Goal: Task Accomplishment & Management: Use online tool/utility

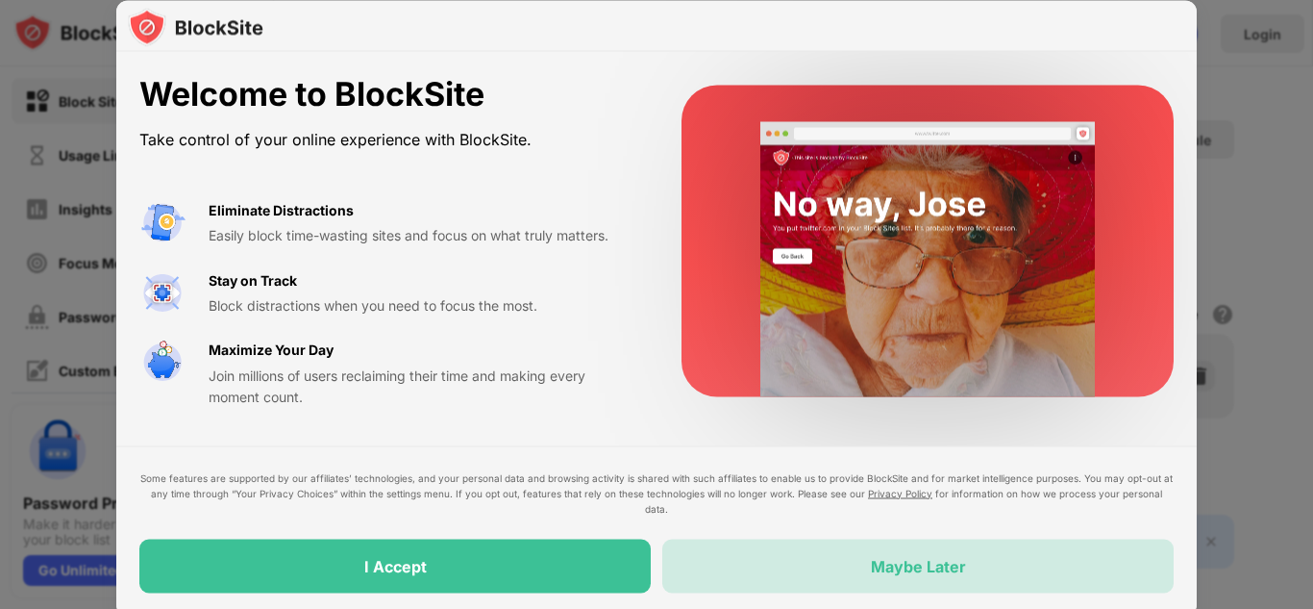
click at [828, 558] on div "Maybe Later" at bounding box center [917, 565] width 511 height 54
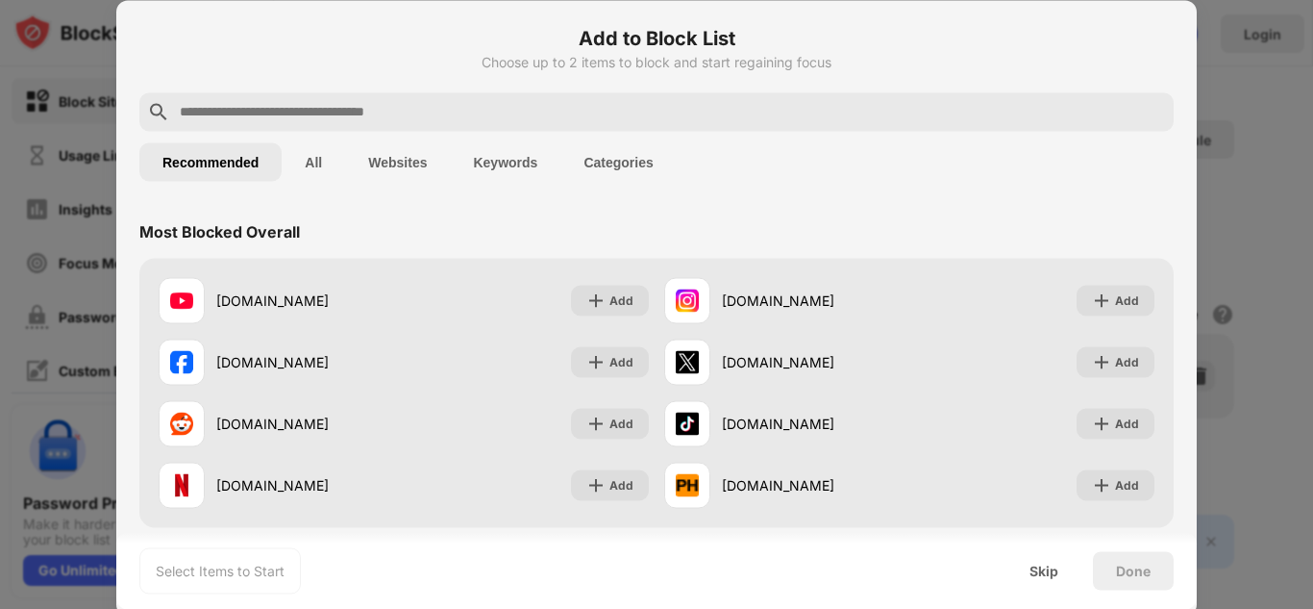
click at [434, 92] on div at bounding box center [656, 111] width 1035 height 38
click at [387, 115] on input "text" at bounding box center [672, 111] width 988 height 23
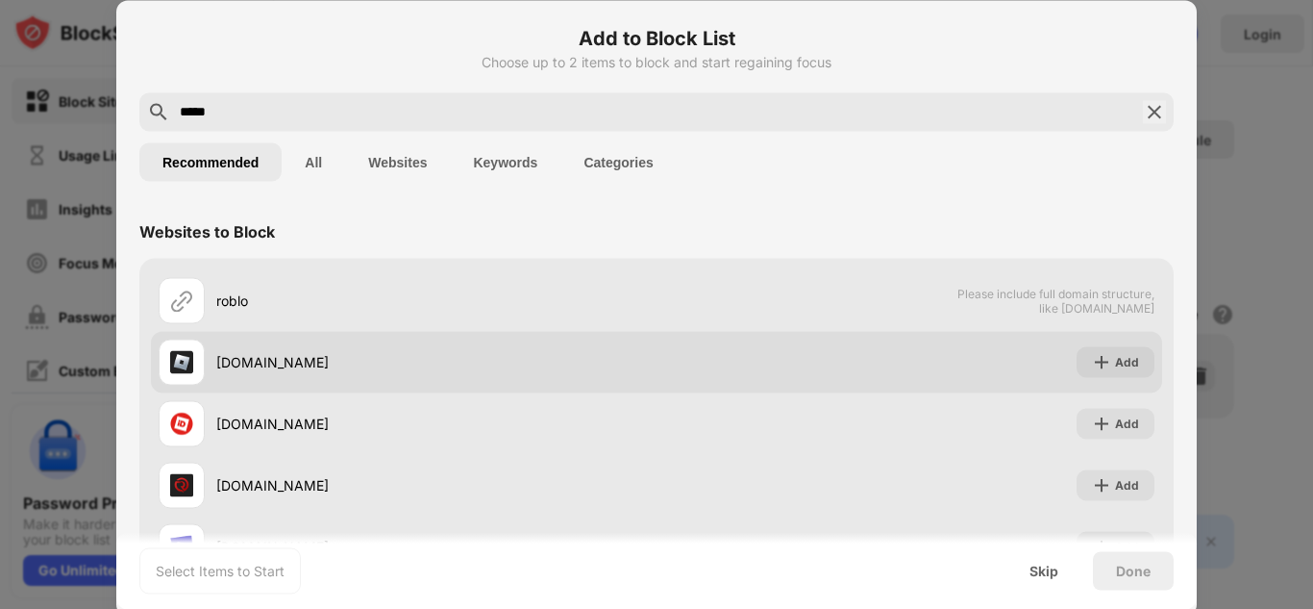
type input "*****"
click at [514, 356] on div "roblox.com" at bounding box center [436, 362] width 440 height 20
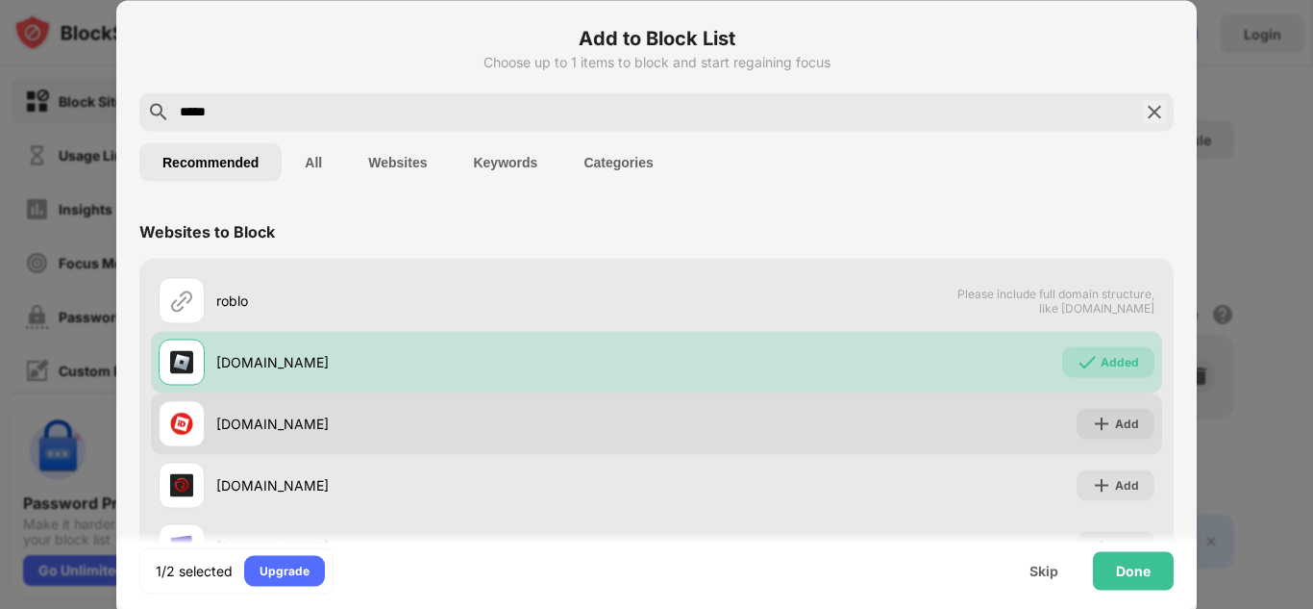
click at [545, 415] on div "robloxid.com" at bounding box center [436, 423] width 440 height 20
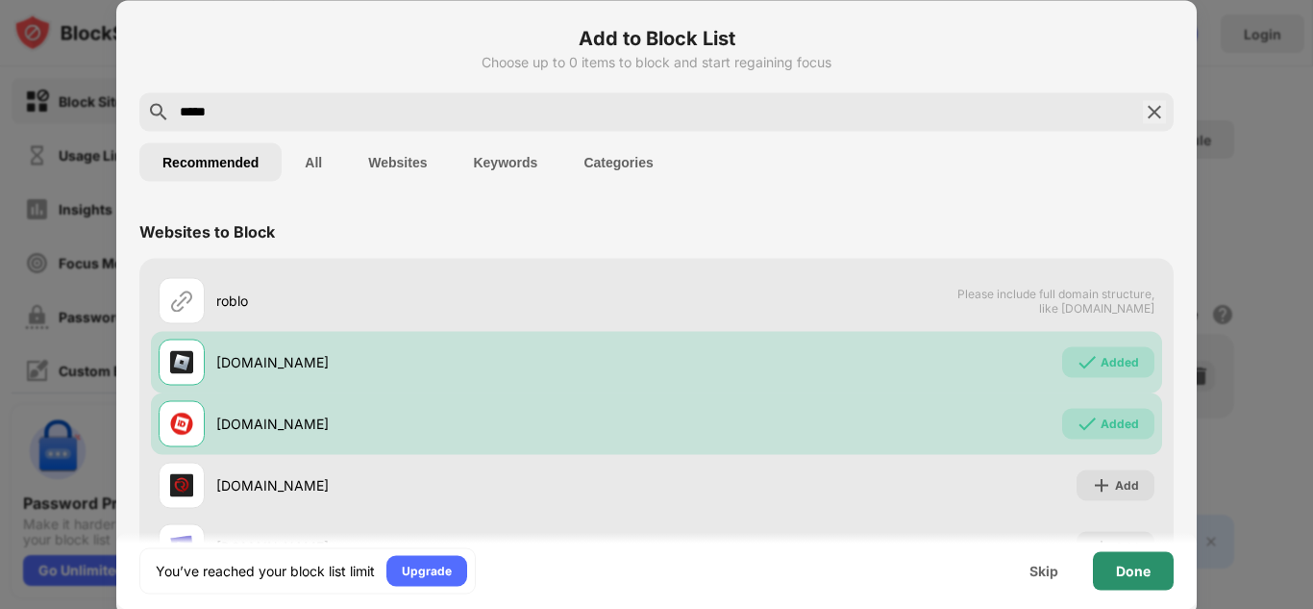
click at [1152, 574] on div "Done" at bounding box center [1133, 570] width 81 height 38
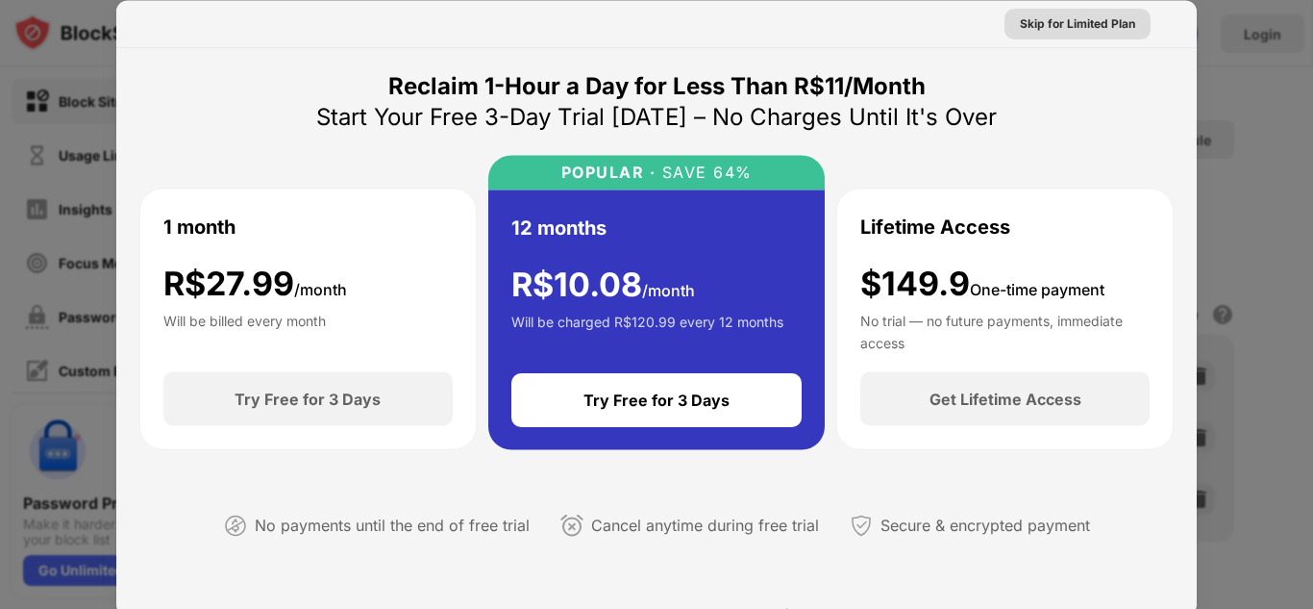
click at [1048, 20] on div "Skip for Limited Plan" at bounding box center [1077, 22] width 115 height 19
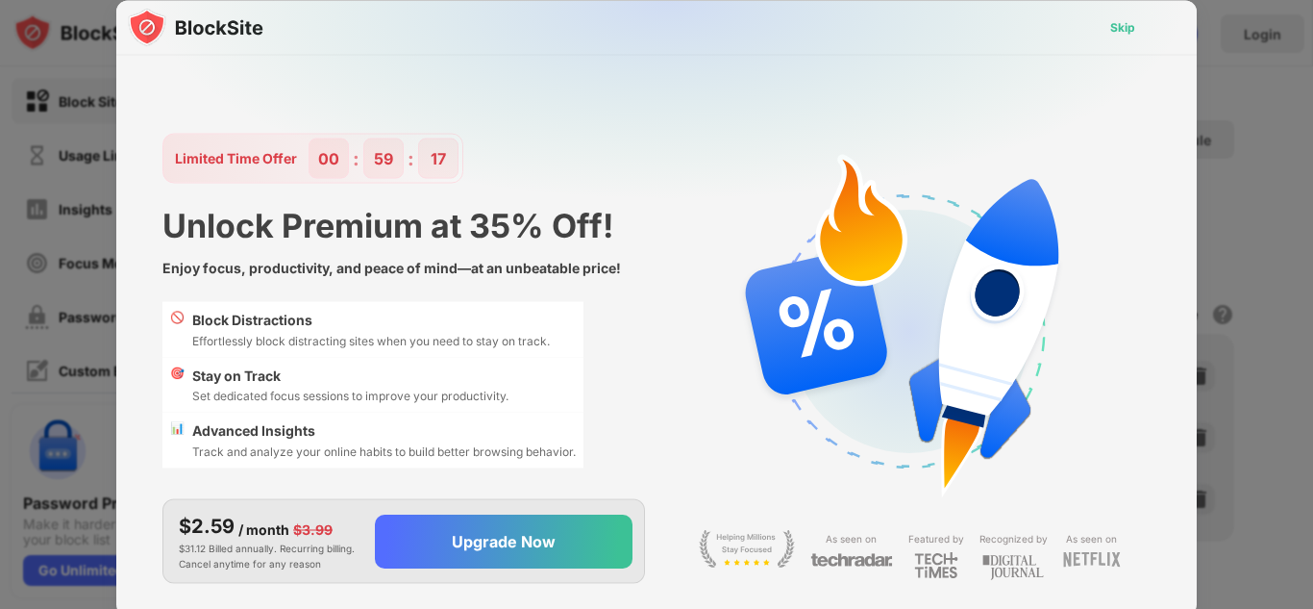
click at [1121, 18] on div "Skip" at bounding box center [1122, 26] width 25 height 19
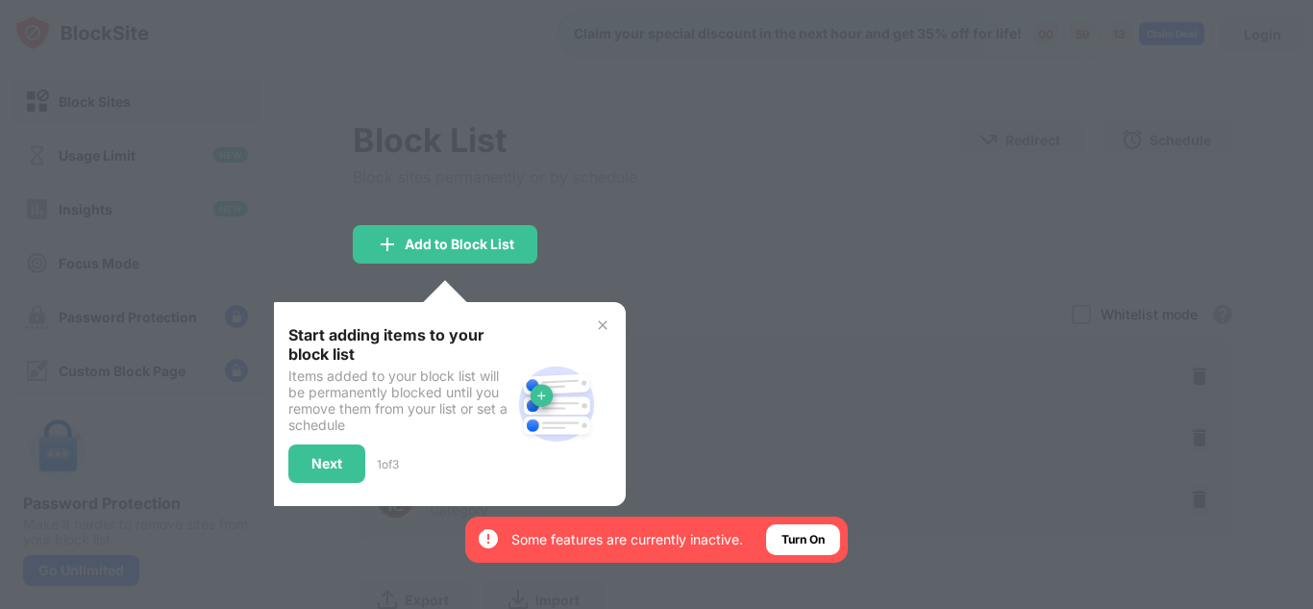
click at [606, 324] on img at bounding box center [602, 324] width 15 height 15
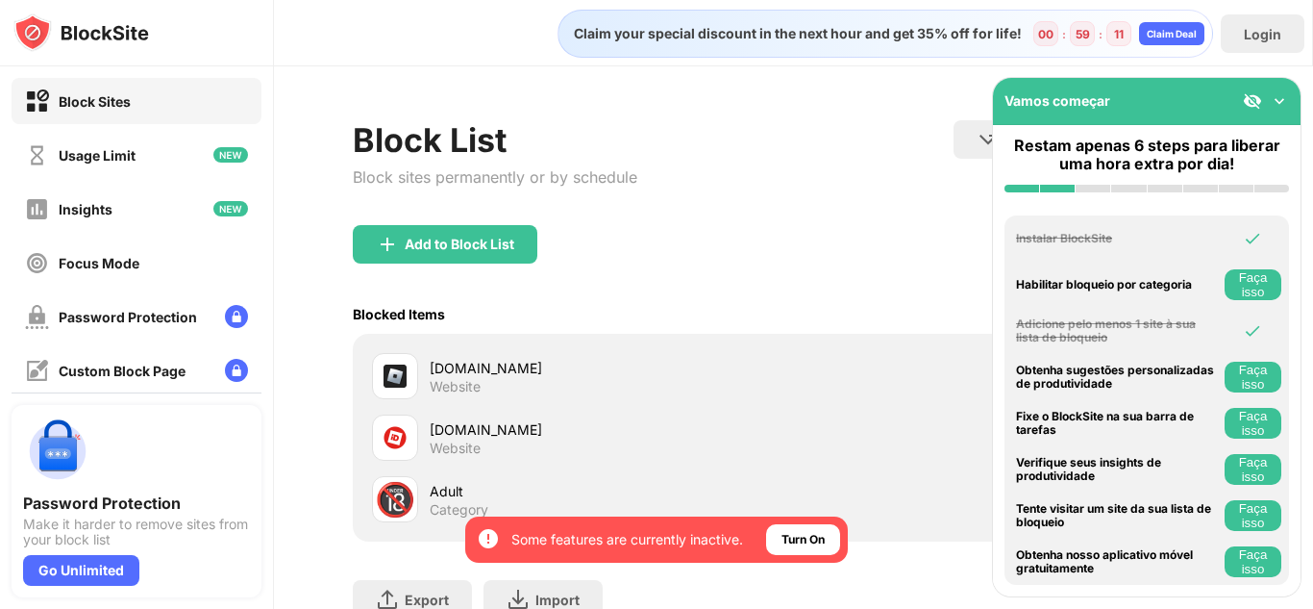
click at [1252, 96] on img at bounding box center [1252, 100] width 19 height 19
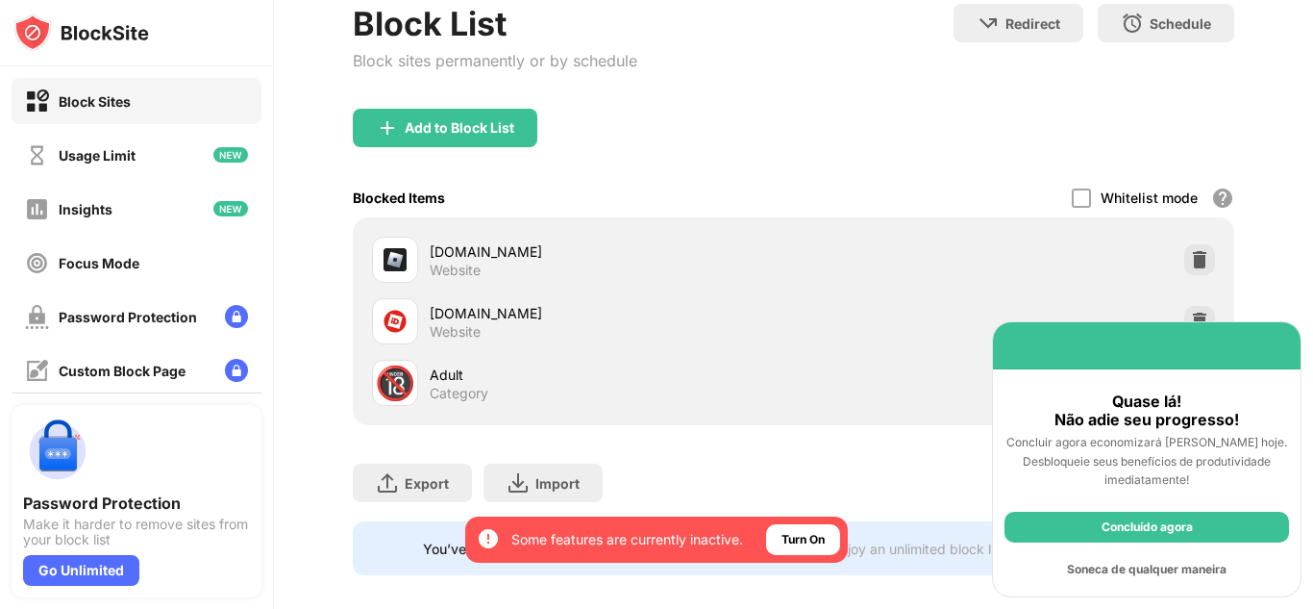
scroll to position [151, 0]
